Goal: Use online tool/utility: Utilize a website feature to perform a specific function

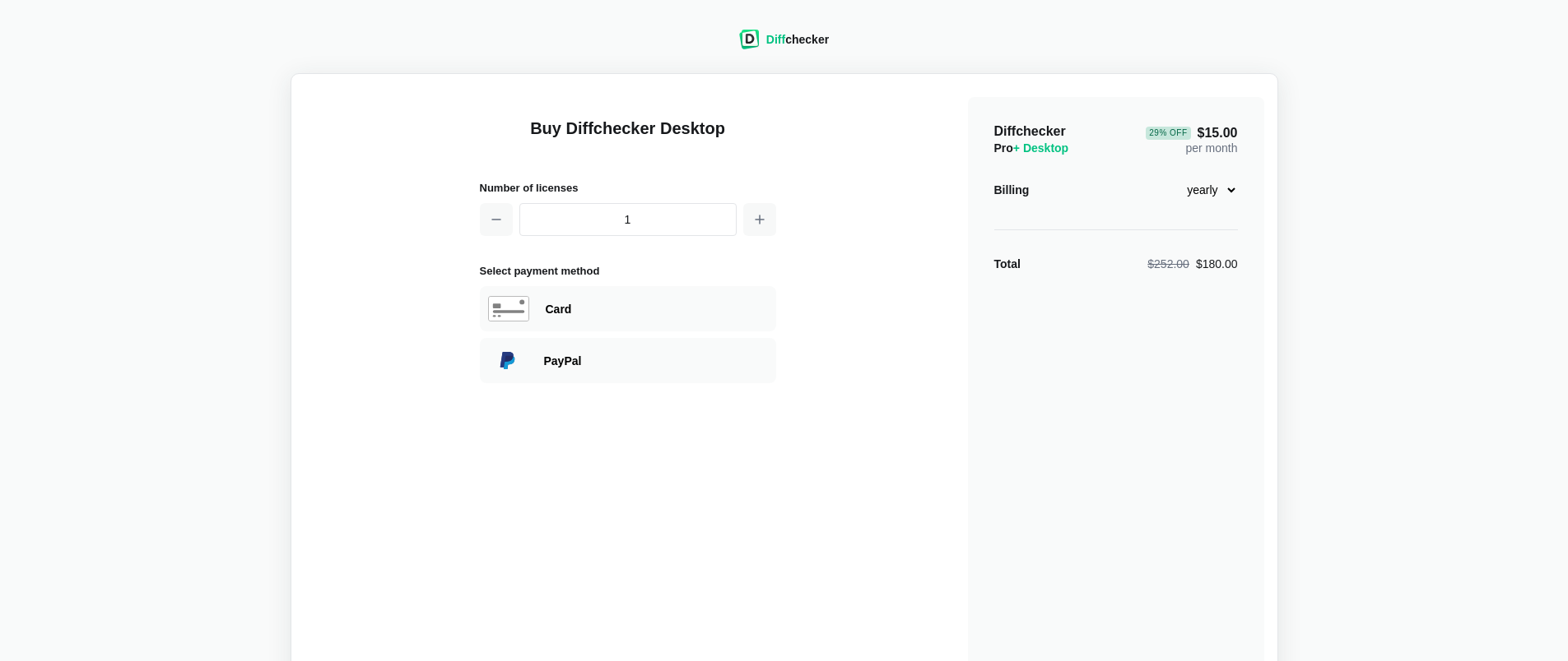
click at [805, 41] on div "Diff checker" at bounding box center [797, 39] width 63 height 16
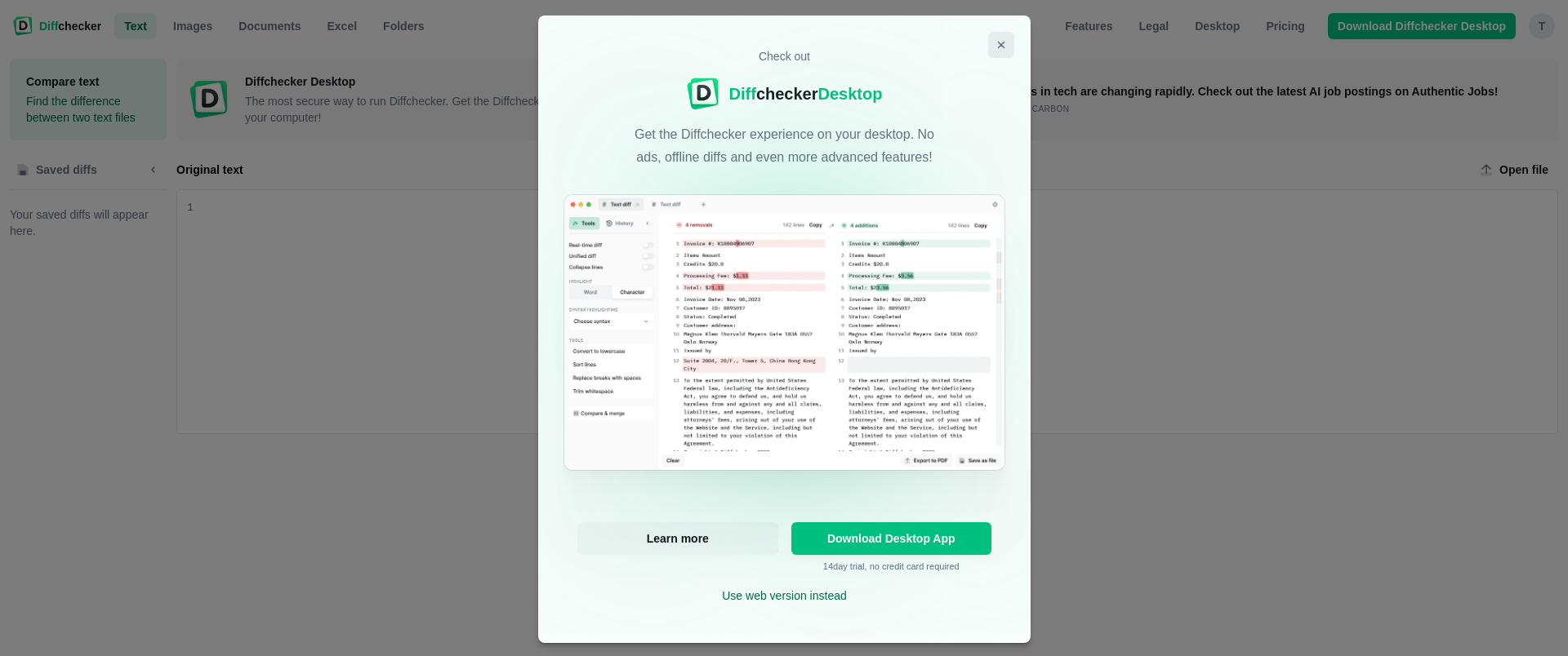
click at [999, 43] on icon "Close modal" at bounding box center [1001, 45] width 13 height 13
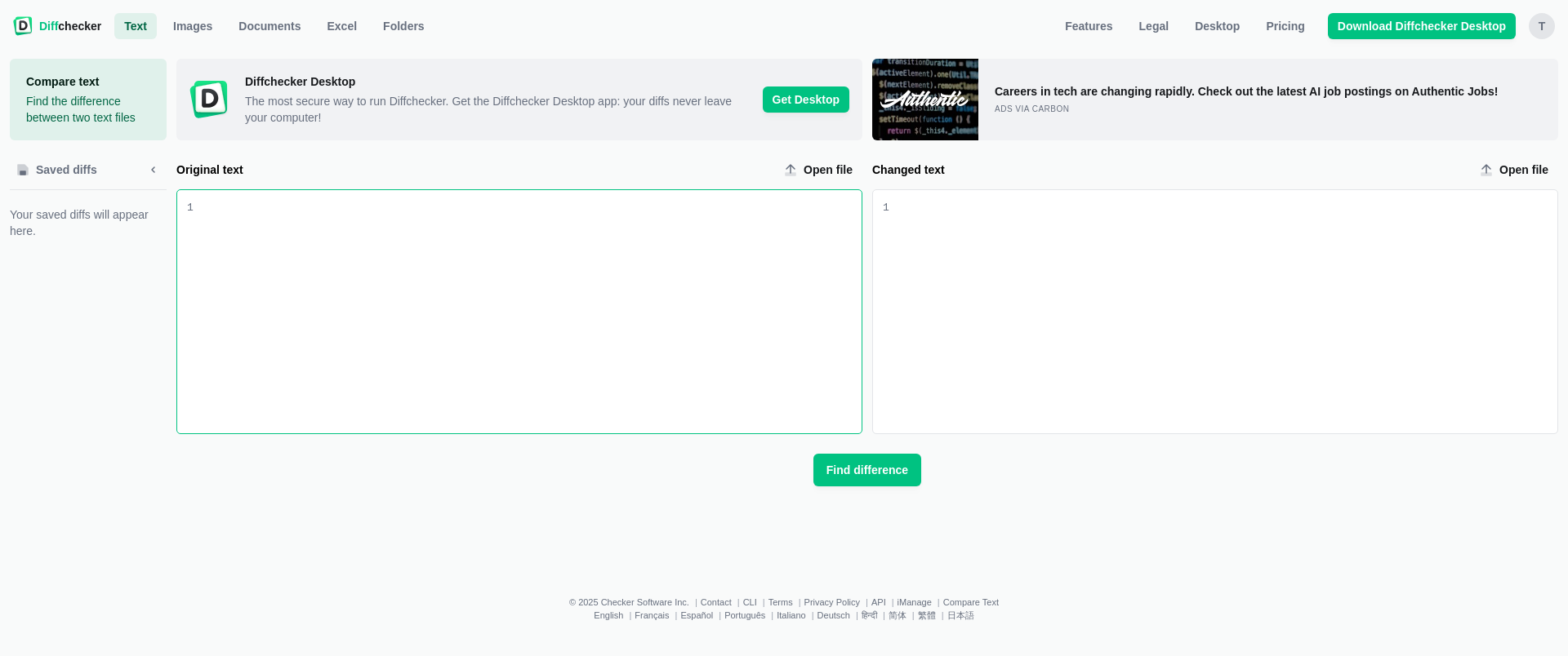
click at [694, 266] on div "Original text input" at bounding box center [527, 312] width 668 height 243
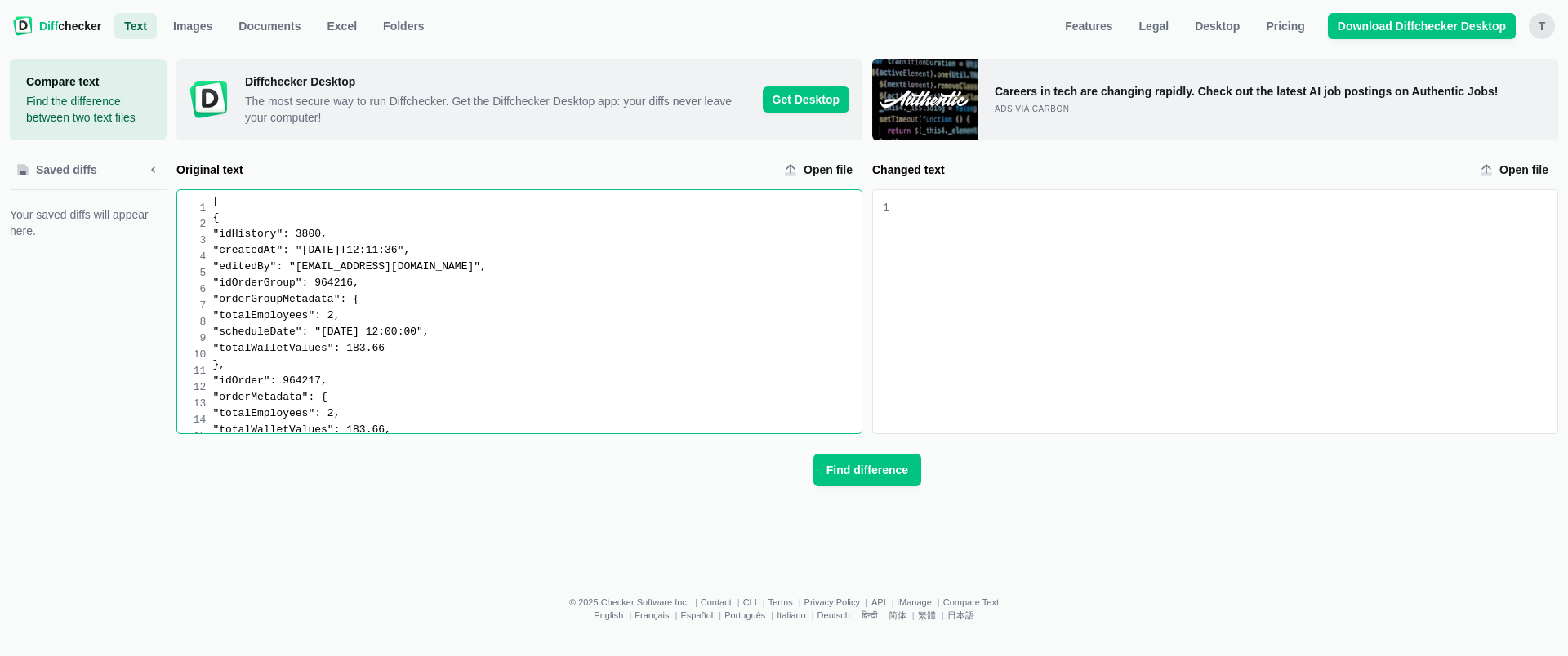
scroll to position [9, 0]
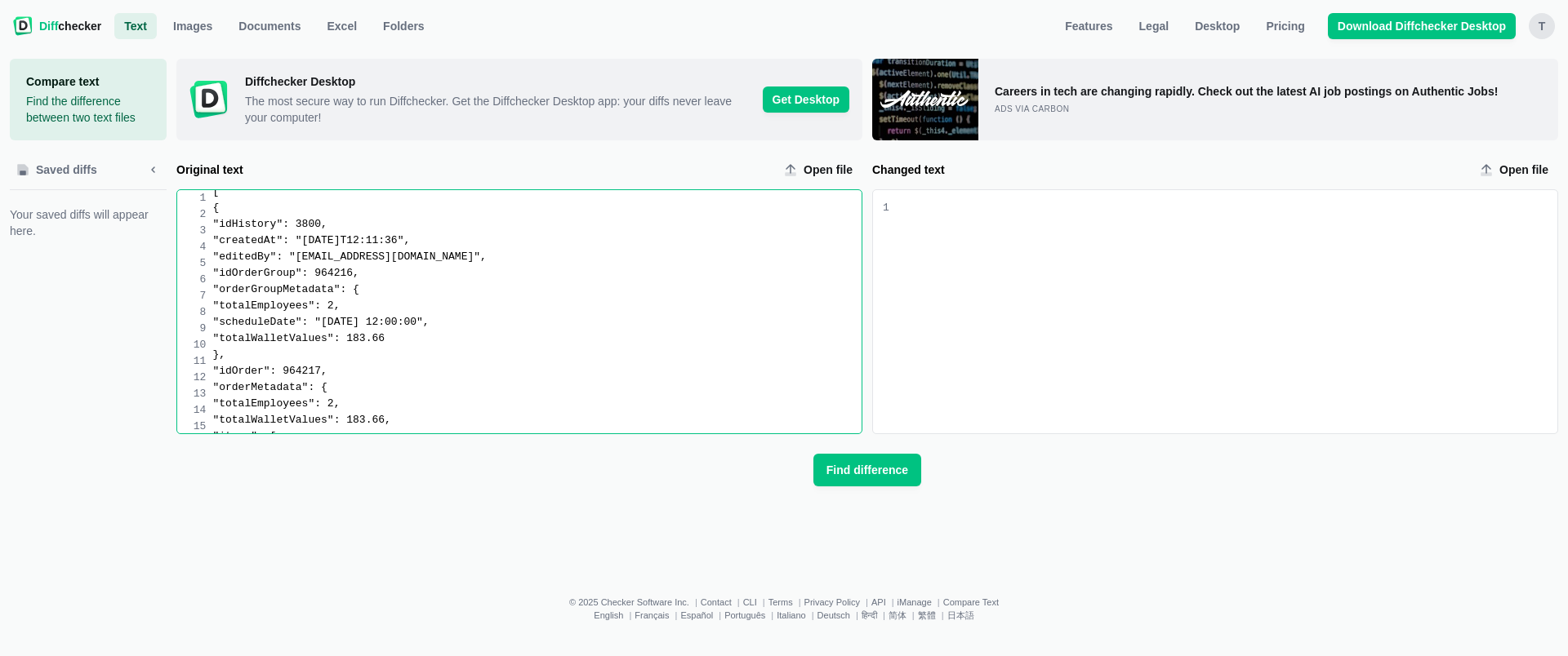
click at [1081, 271] on div "Changed text input" at bounding box center [1223, 312] width 668 height 243
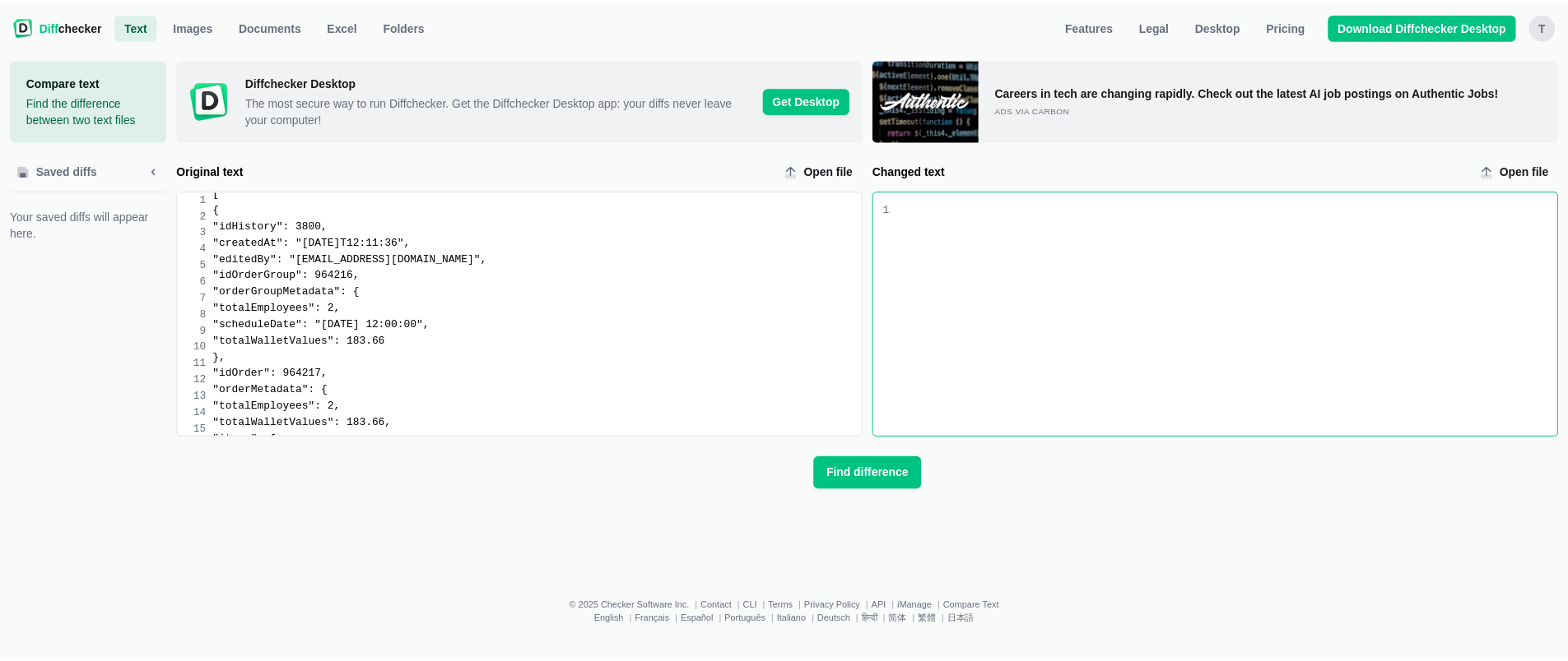
scroll to position [5033, 0]
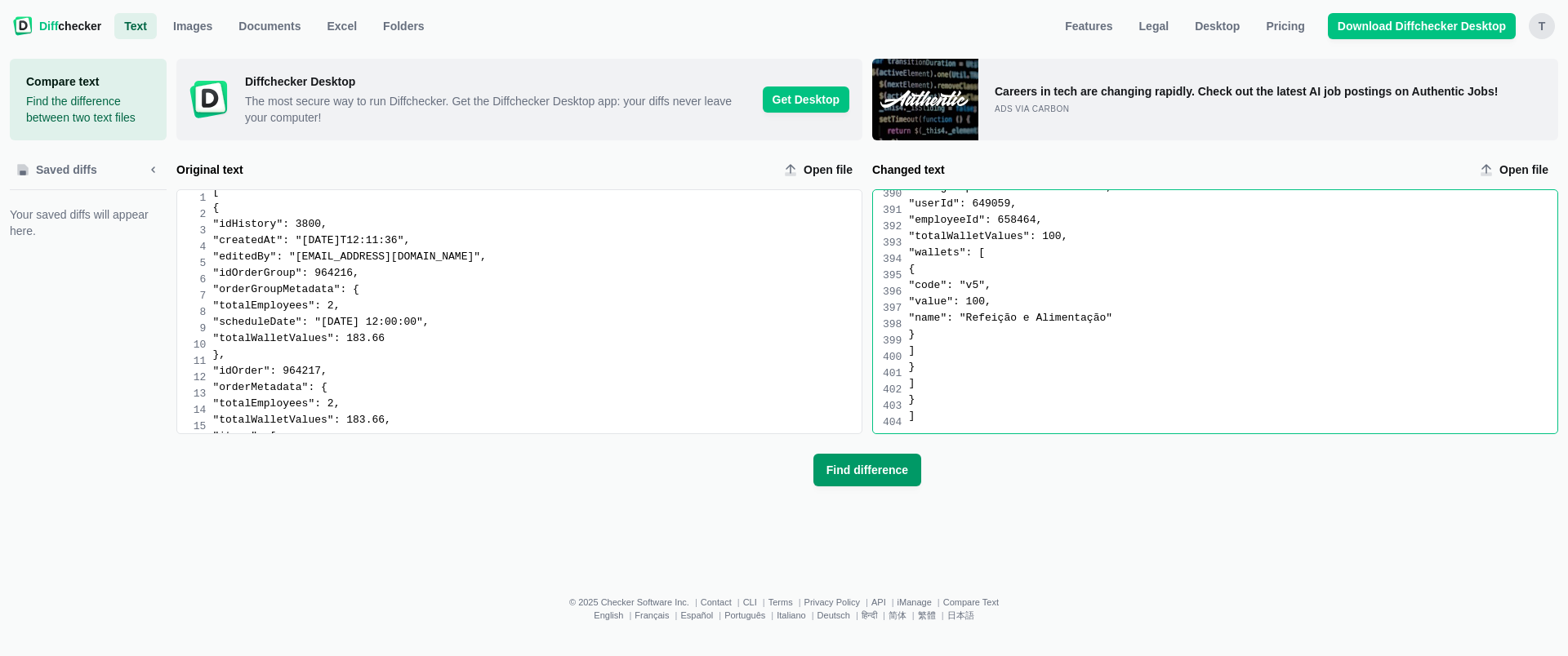
click at [877, 471] on span "Find difference" at bounding box center [867, 469] width 89 height 16
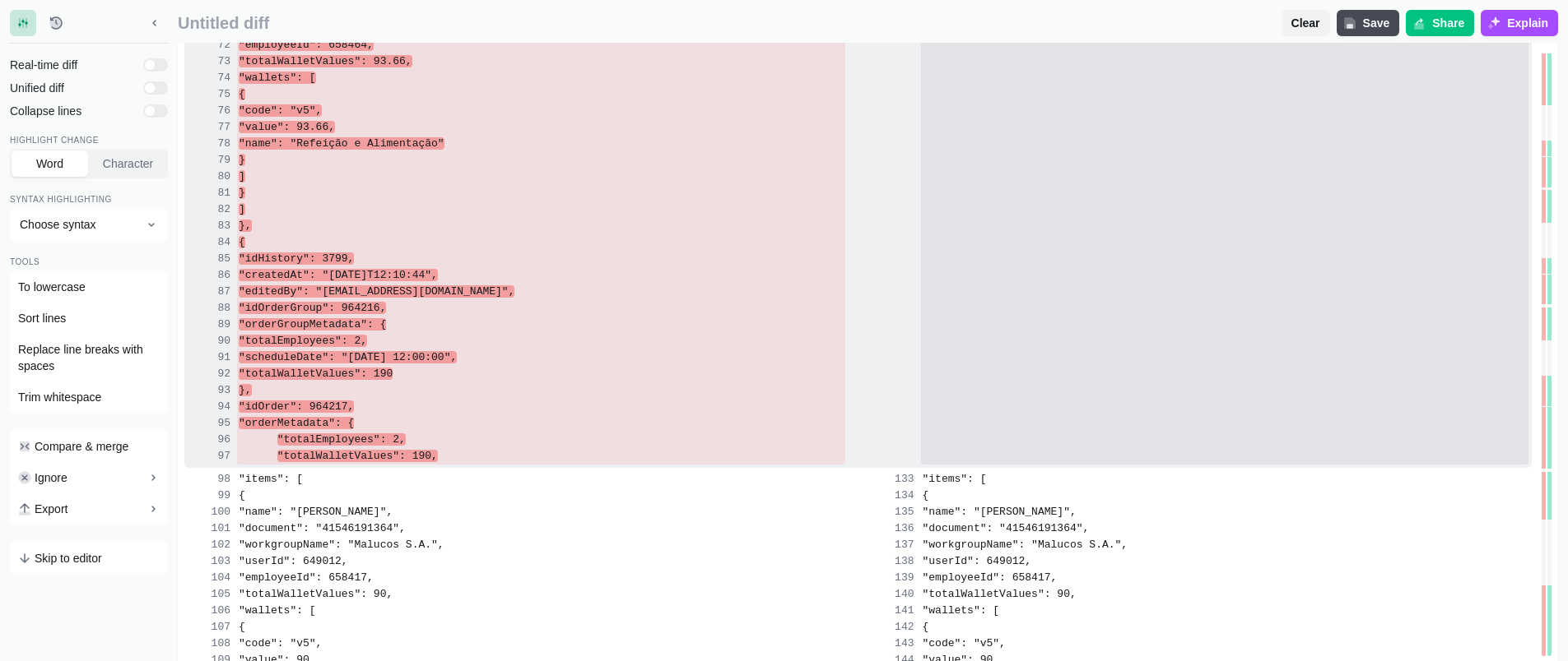
scroll to position [2401, 0]
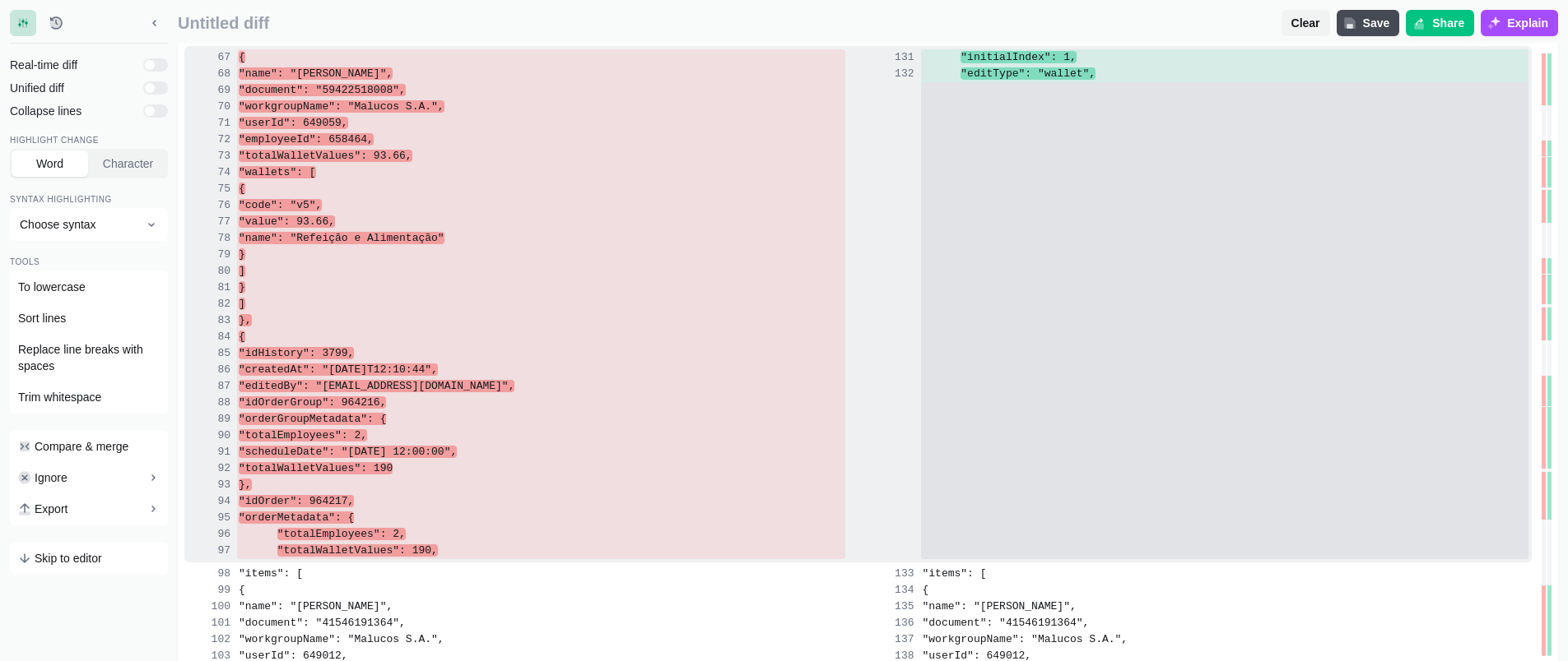
click at [1176, 295] on div at bounding box center [1225, 288] width 608 height 16
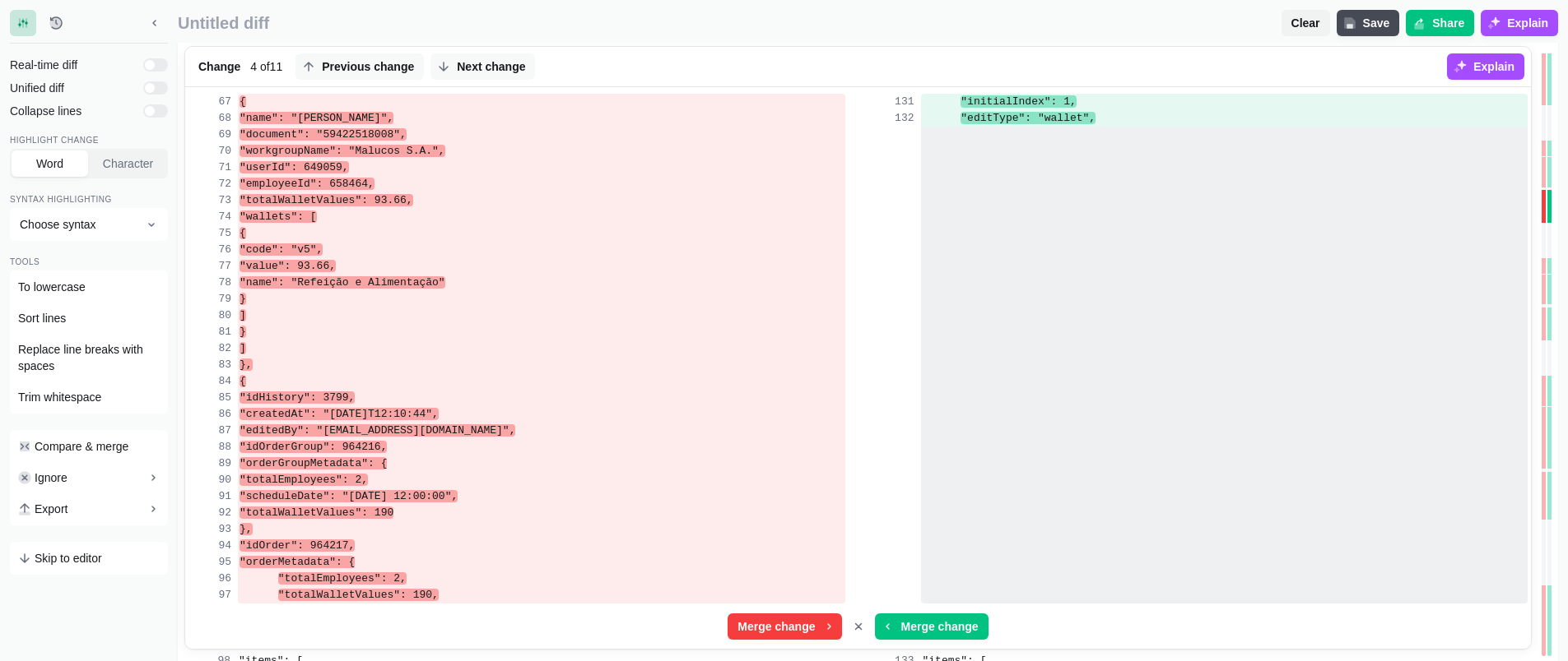
click at [1176, 295] on div at bounding box center [1224, 299] width 607 height 16
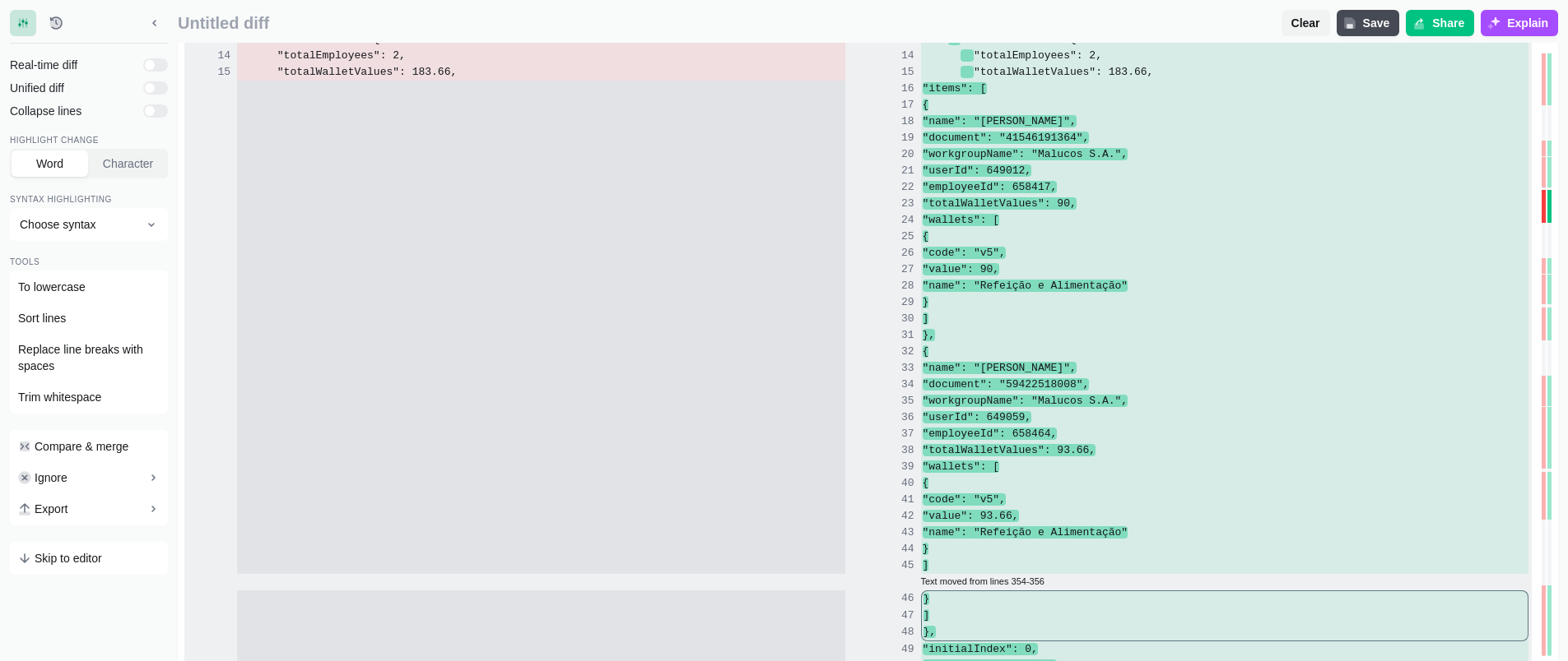
scroll to position [0, 0]
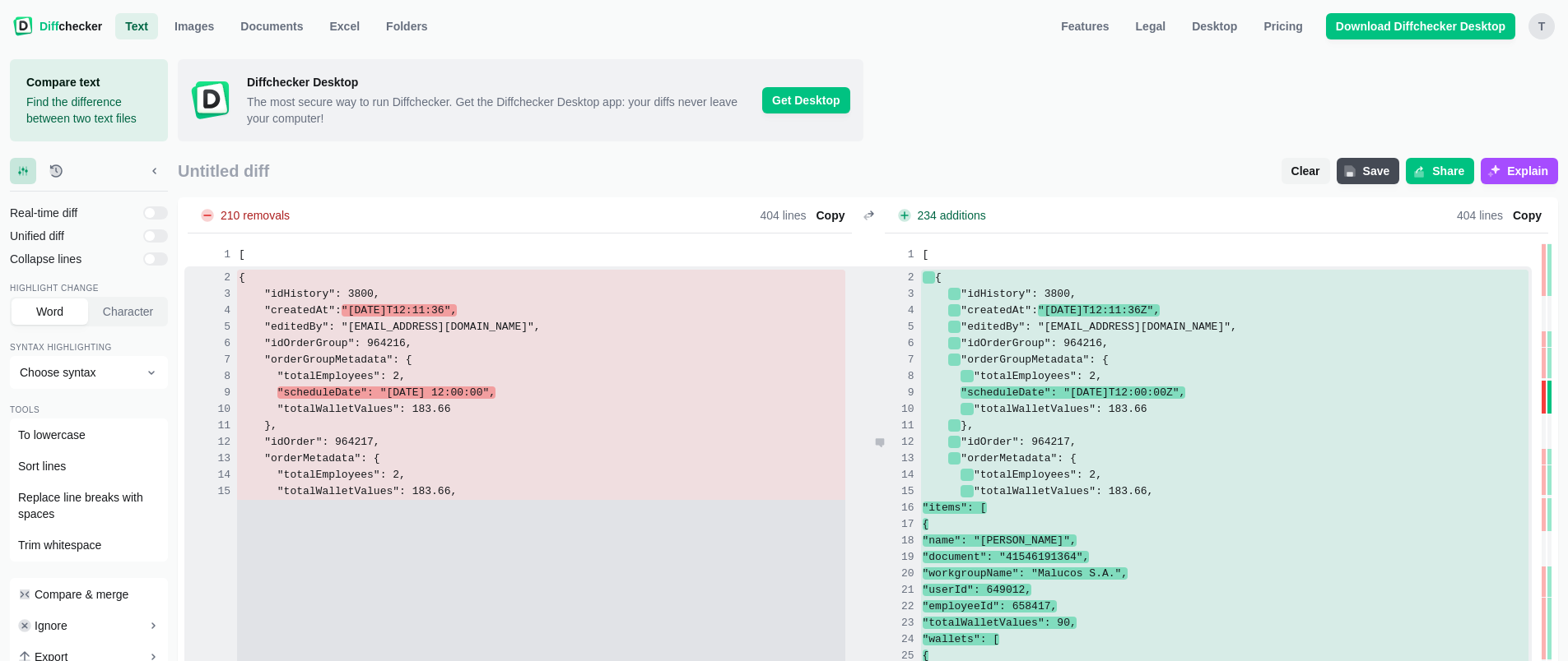
click at [1225, 435] on div ""idOrder": 964217," at bounding box center [1225, 442] width 608 height 16
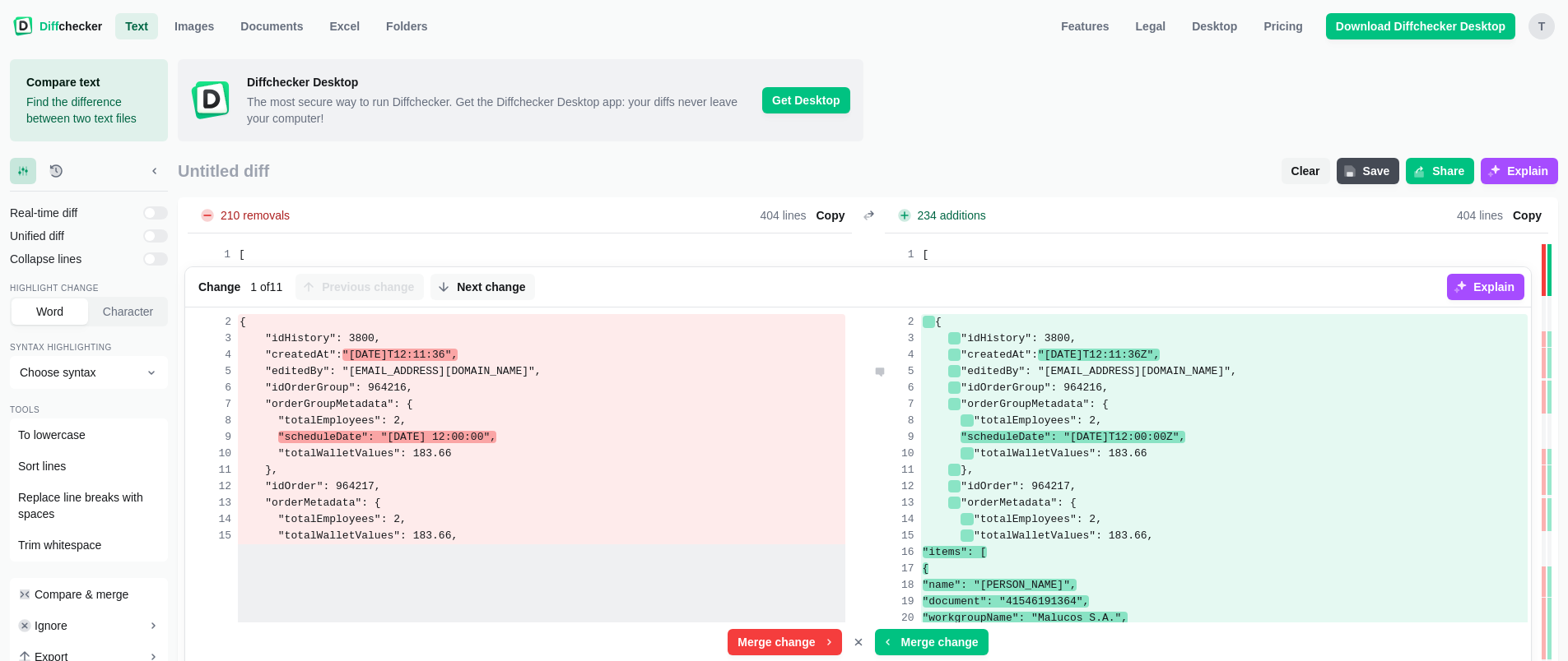
click at [1240, 366] on div ""editedBy": "[EMAIL_ADDRESS][DOMAIN_NAME]"," at bounding box center [1224, 371] width 607 height 16
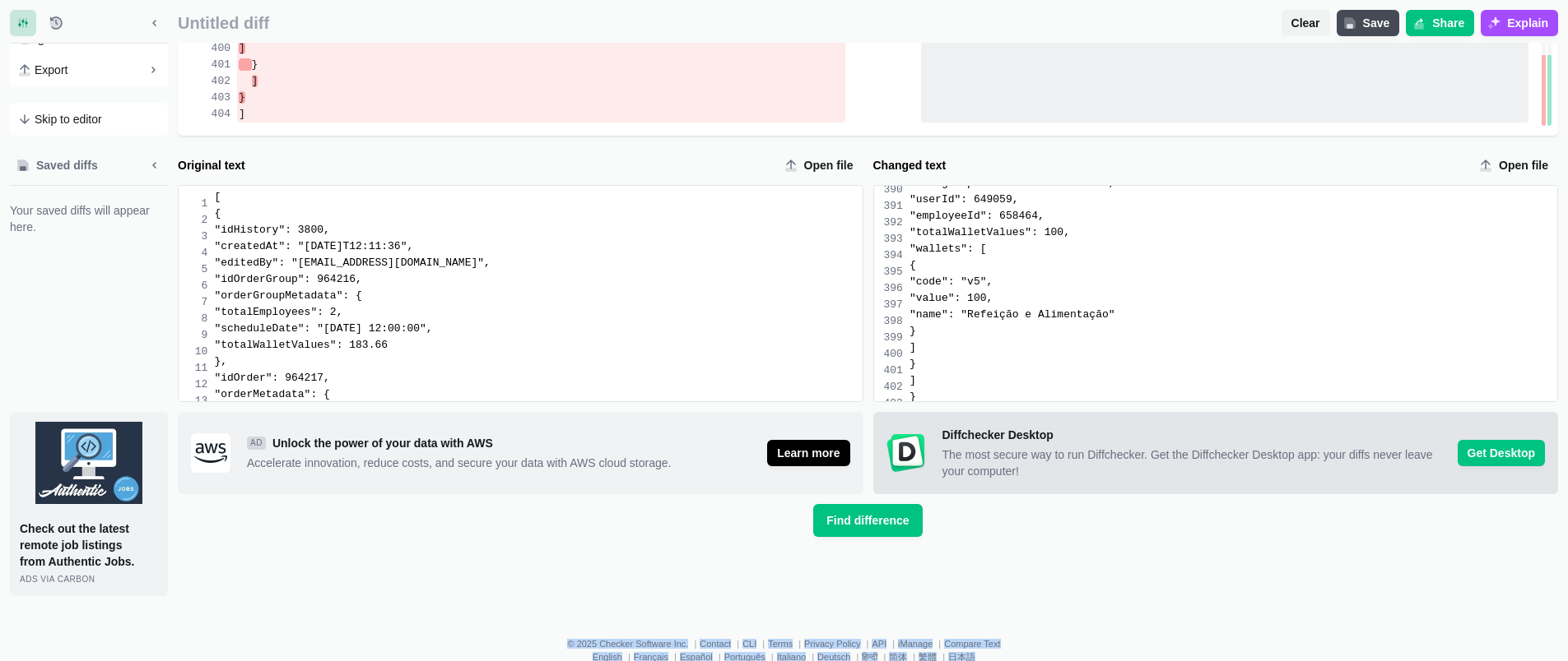
scroll to position [9731, 0]
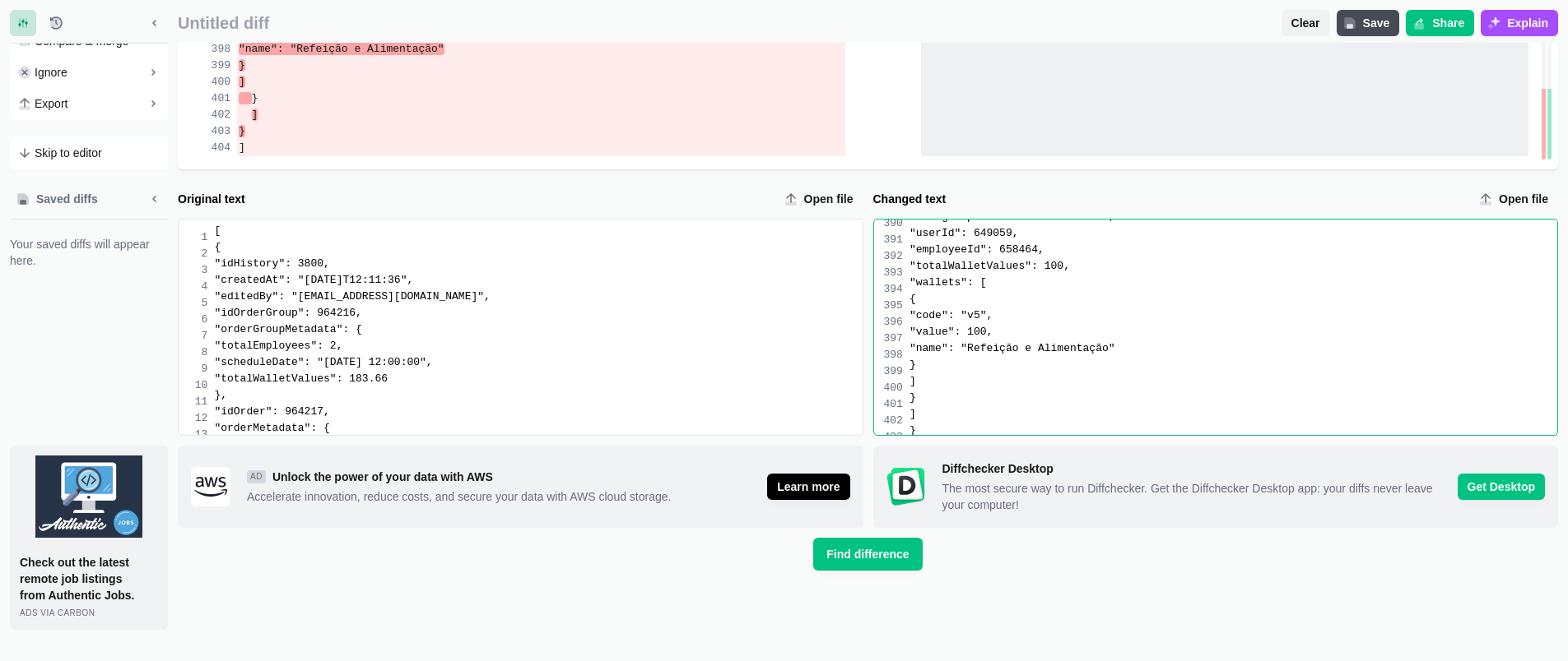
click at [1273, 373] on div "}" at bounding box center [1233, 365] width 648 height 16
click at [1258, 387] on div "]" at bounding box center [1233, 381] width 648 height 16
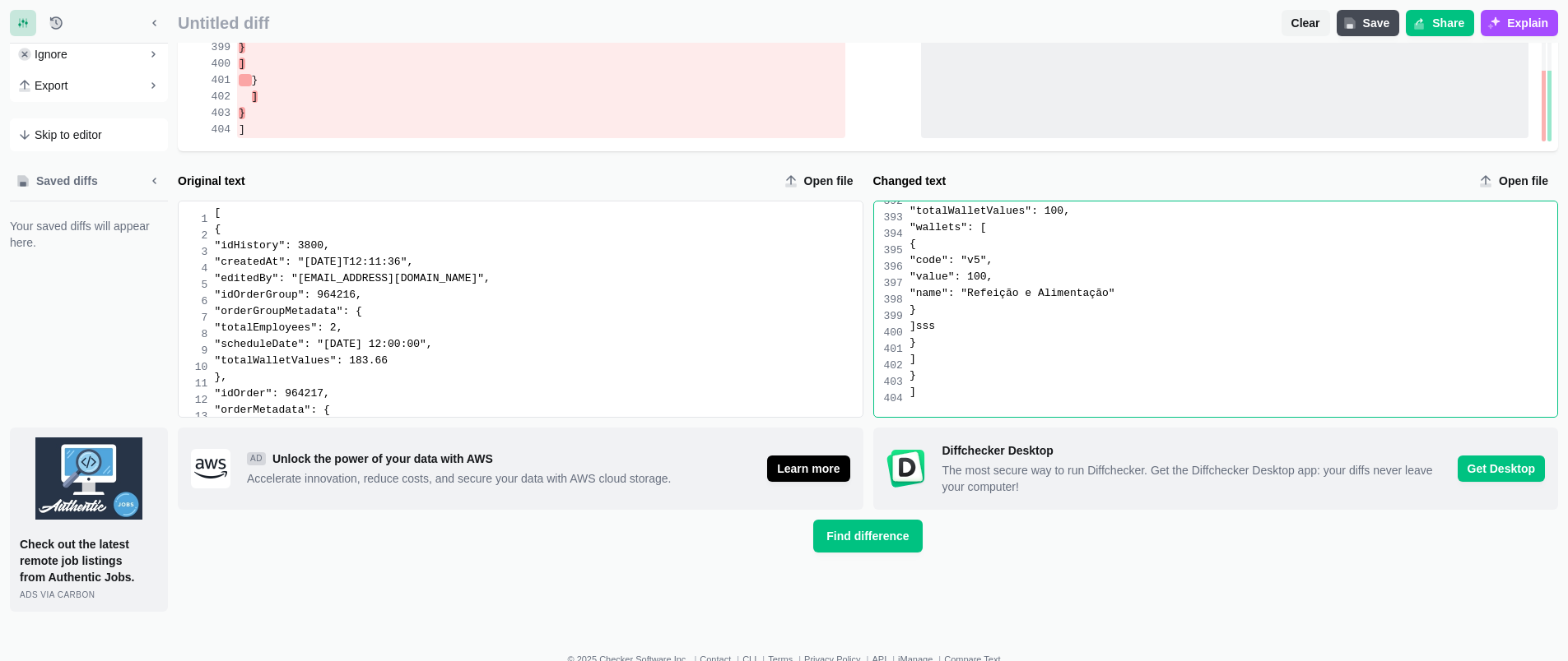
scroll to position [9738, 0]
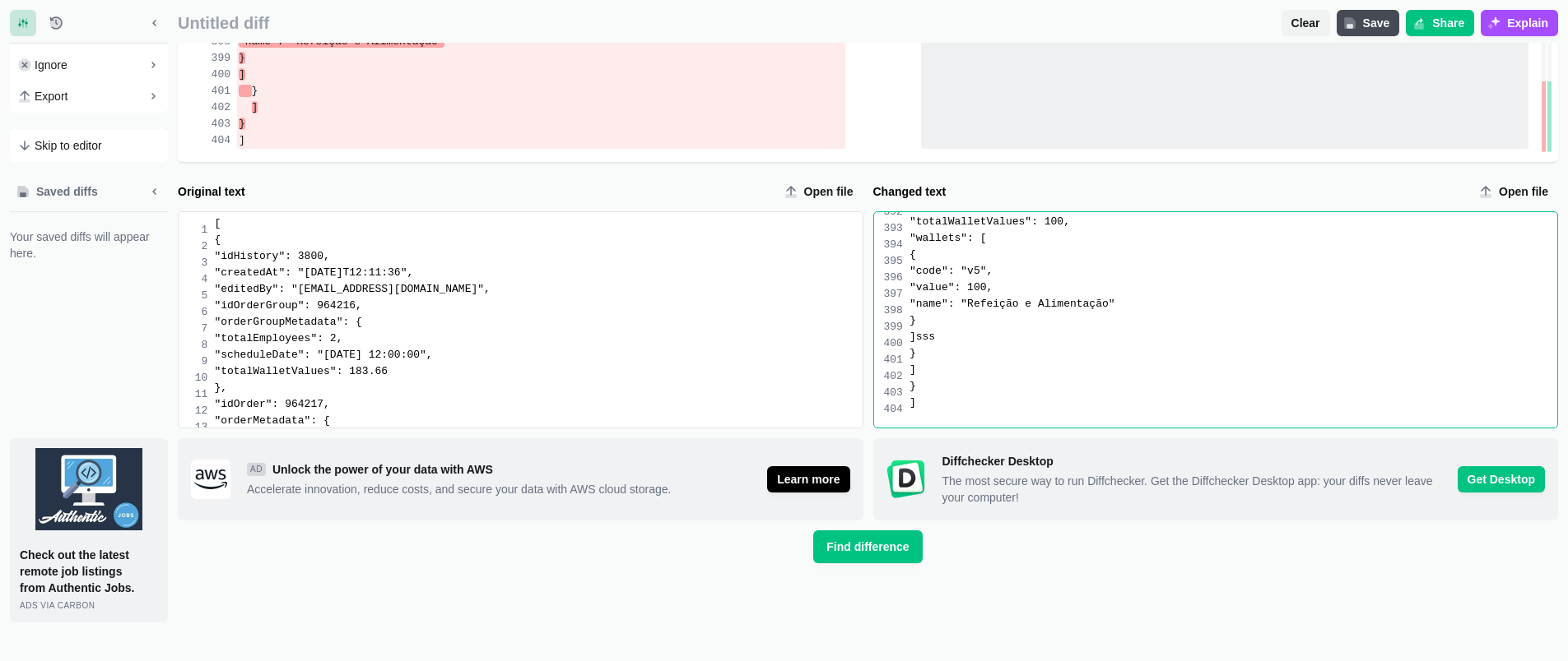
click at [1031, 395] on div "}" at bounding box center [1233, 386] width 648 height 16
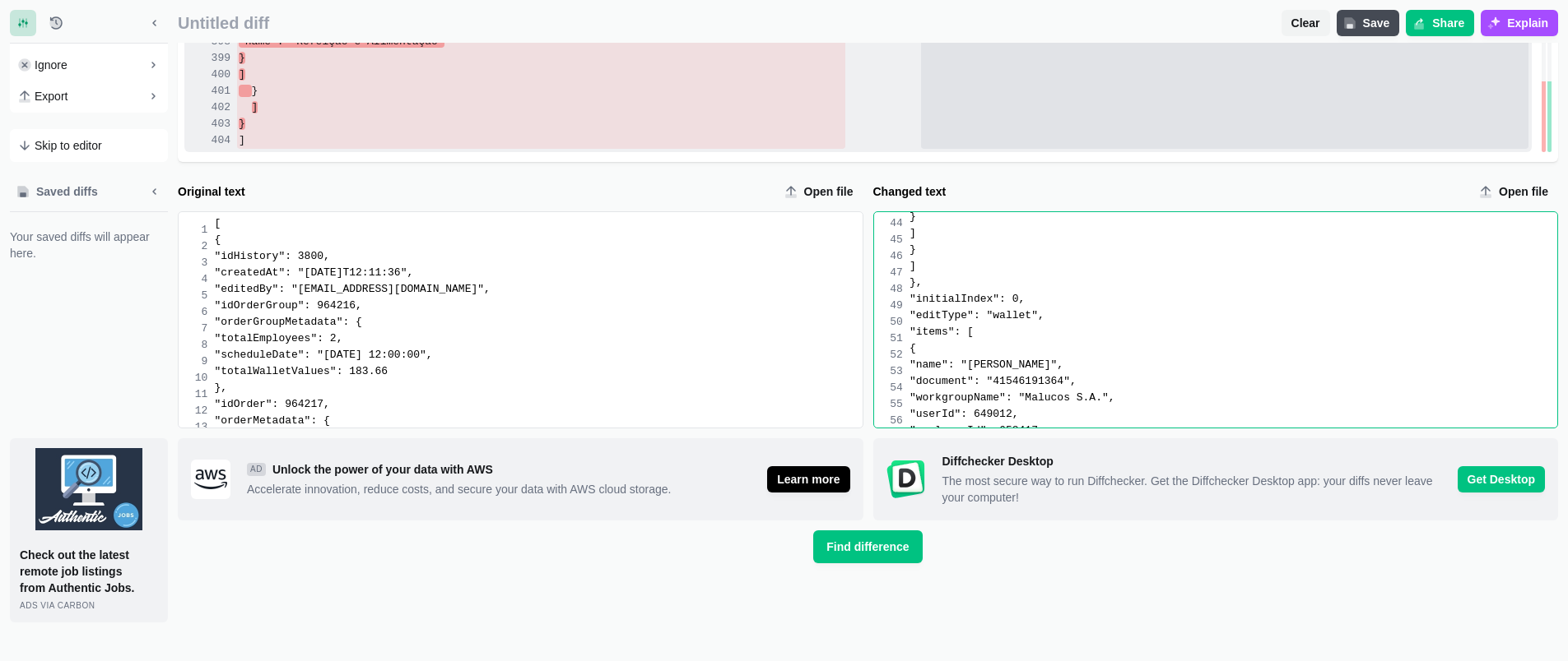
scroll to position [7, 0]
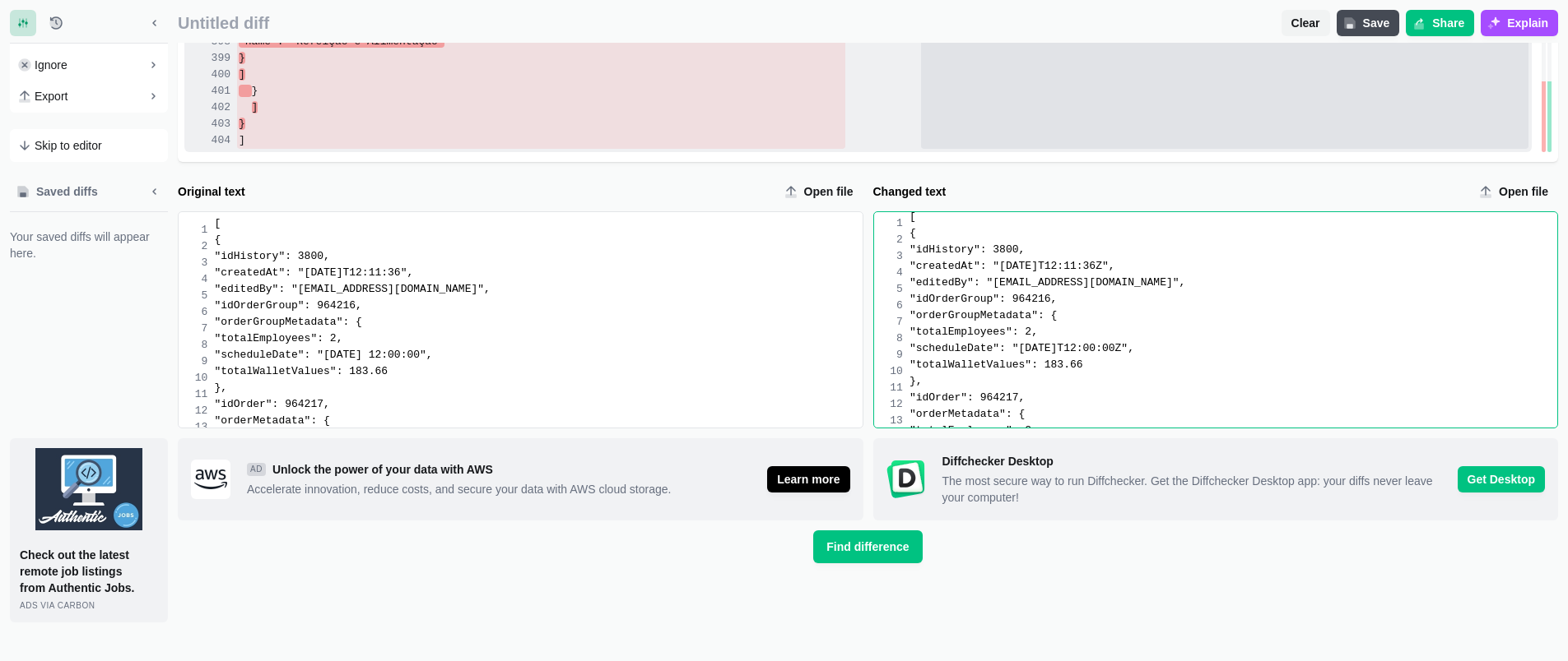
drag, startPoint x: 1025, startPoint y: 412, endPoint x: 1005, endPoint y: 52, distance: 360.6
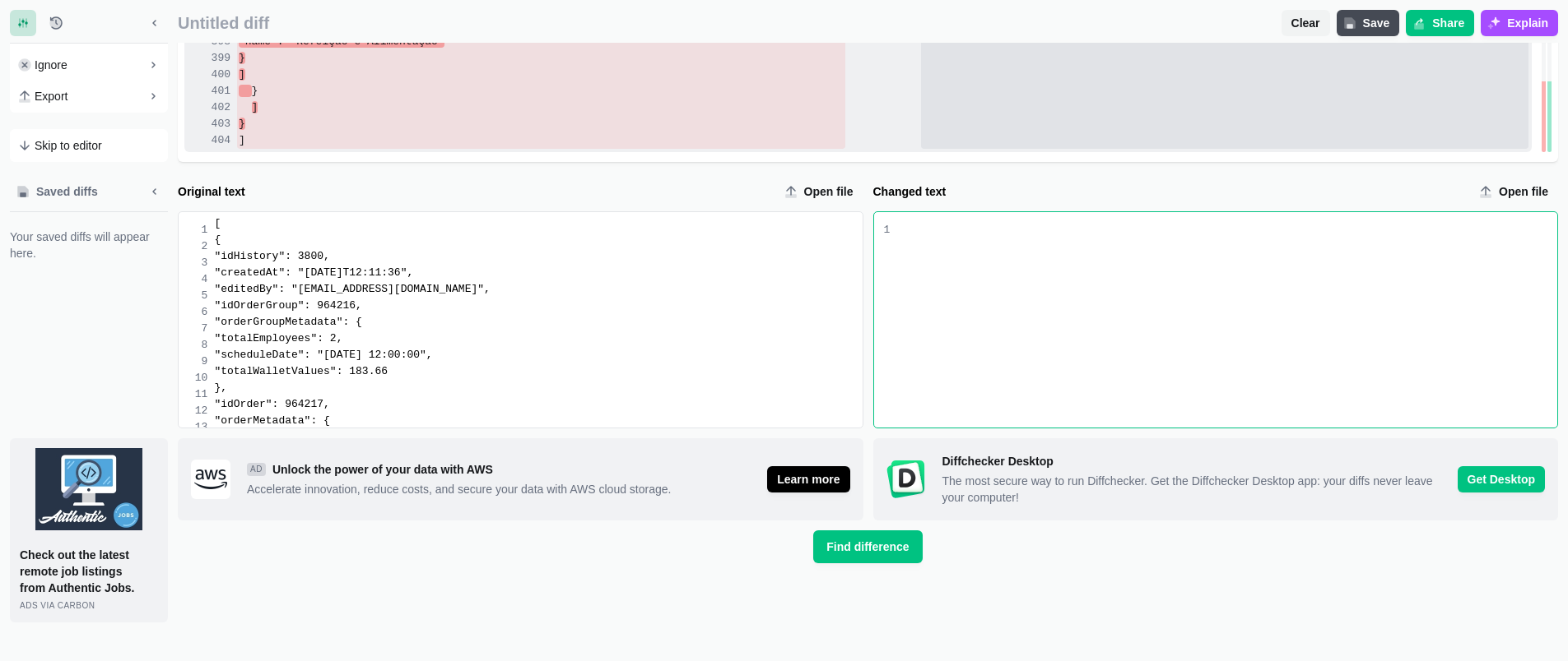
scroll to position [3121, 0]
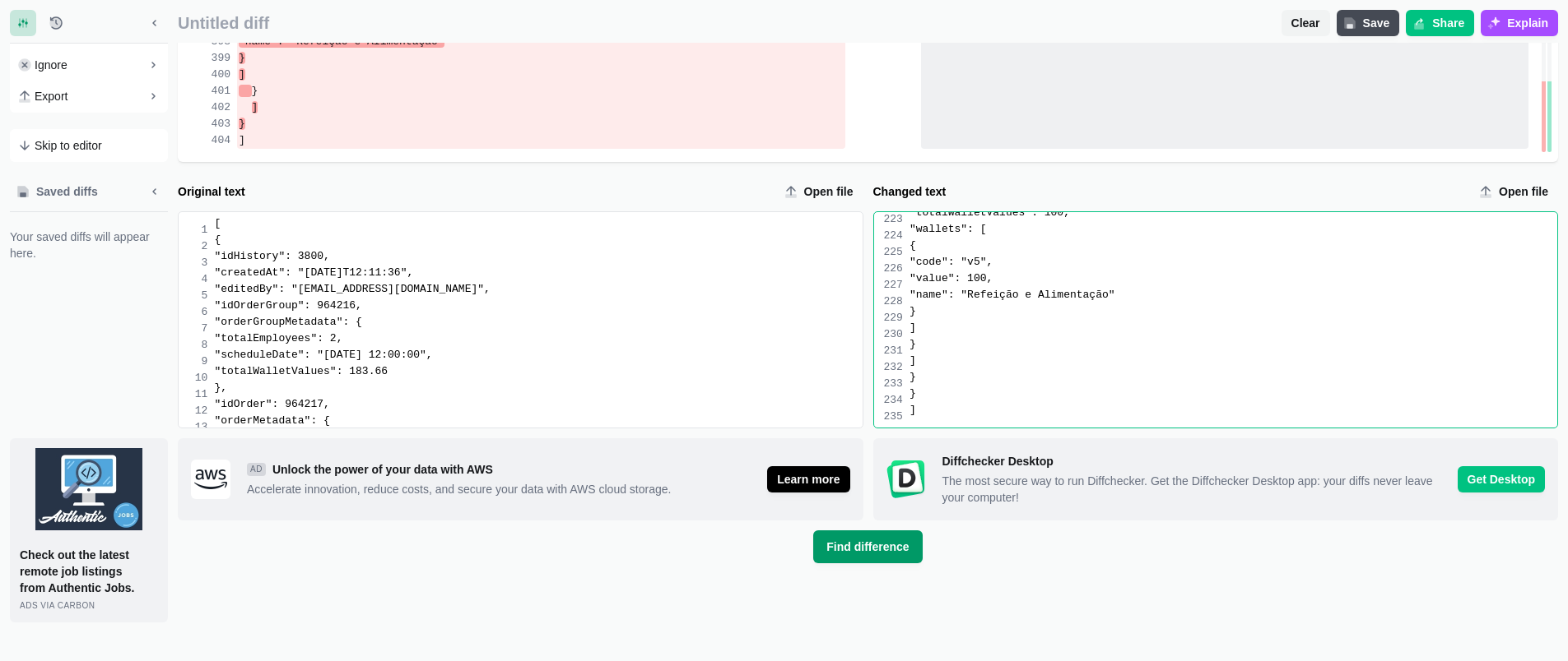
click at [888, 550] on span "Find difference" at bounding box center [868, 546] width 89 height 16
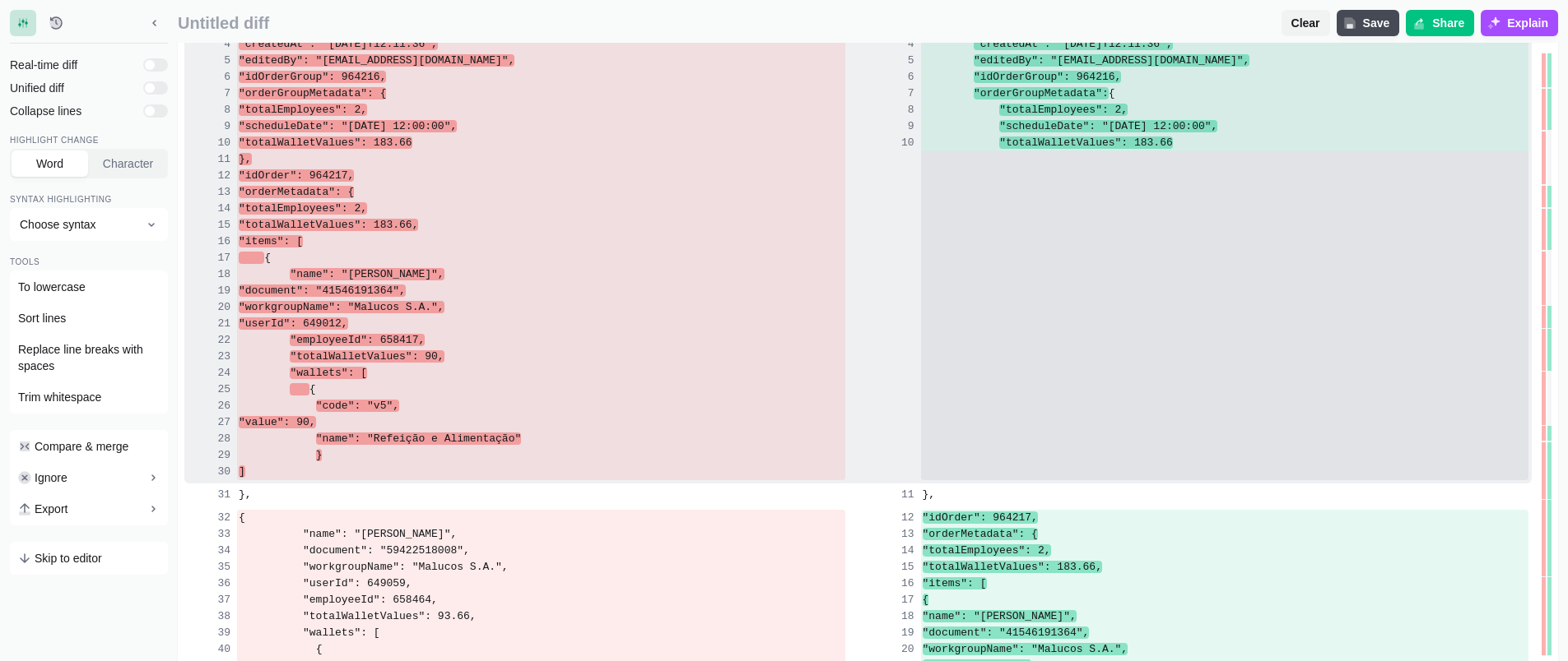
scroll to position [132, 0]
